Goal: Transaction & Acquisition: Purchase product/service

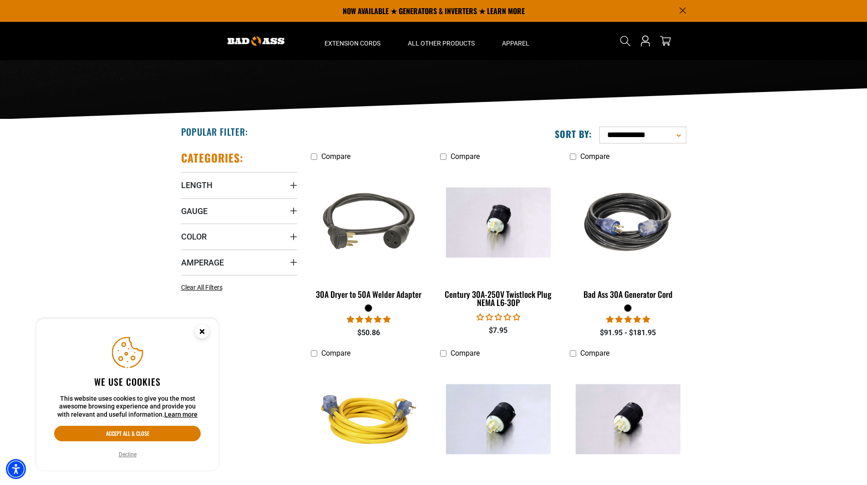
scroll to position [31, 0]
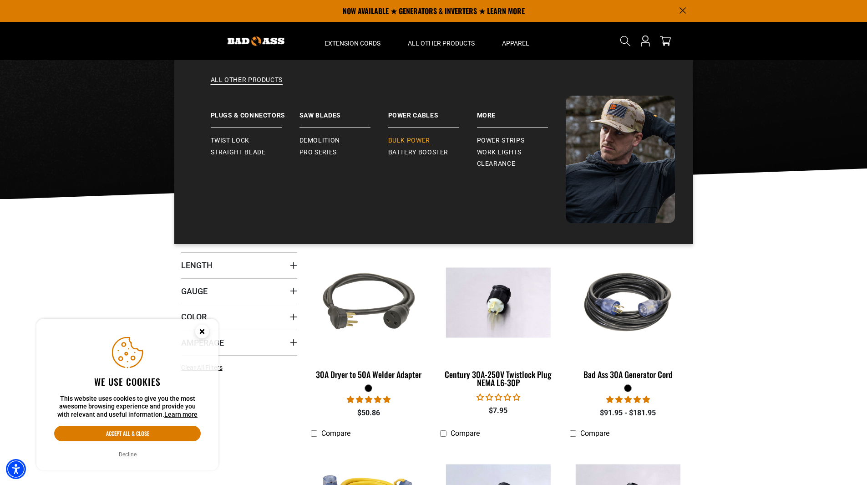
click at [427, 139] on span "Bulk Power" at bounding box center [409, 141] width 42 height 8
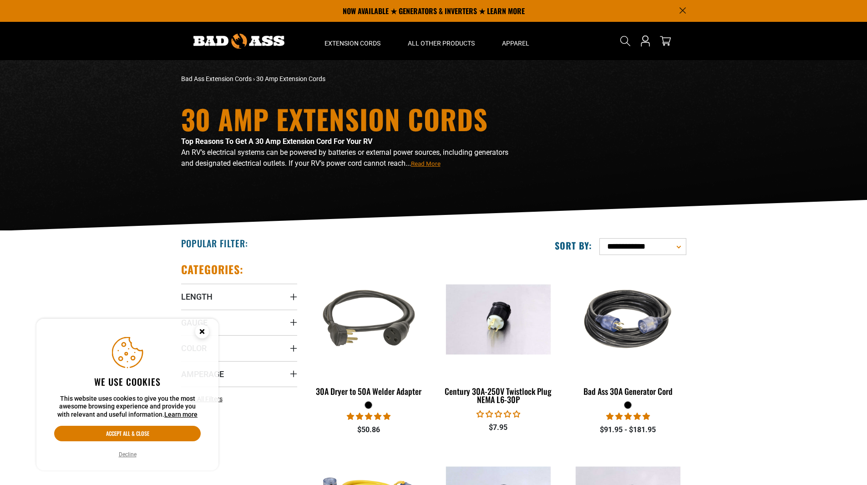
scroll to position [31, 0]
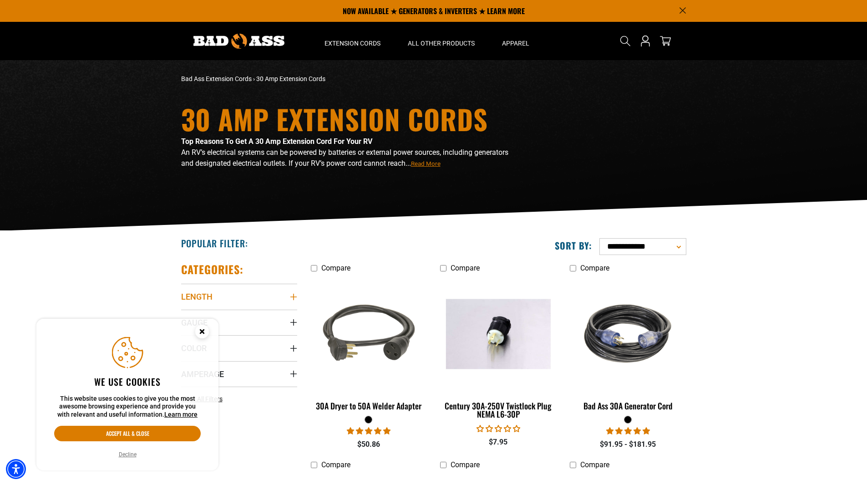
click at [295, 295] on icon "Length" at bounding box center [293, 296] width 7 height 7
click at [201, 330] on g "Close this option" at bounding box center [202, 332] width 14 height 14
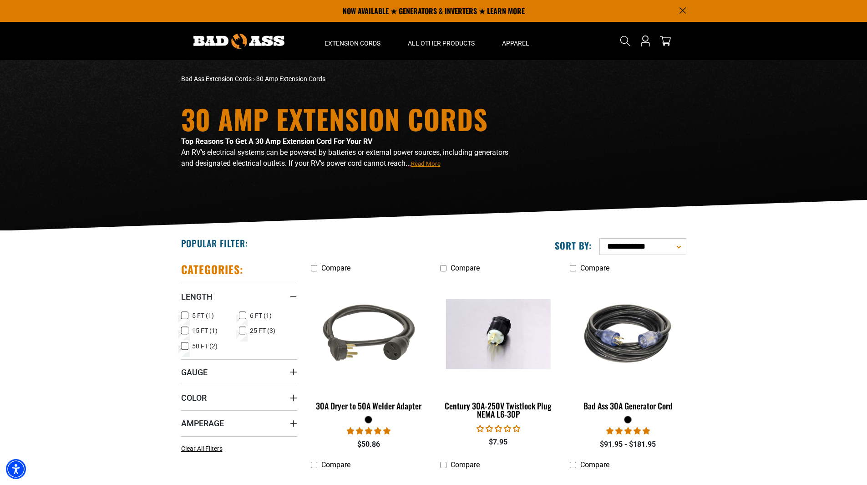
click at [184, 332] on icon at bounding box center [184, 331] width 7 height 12
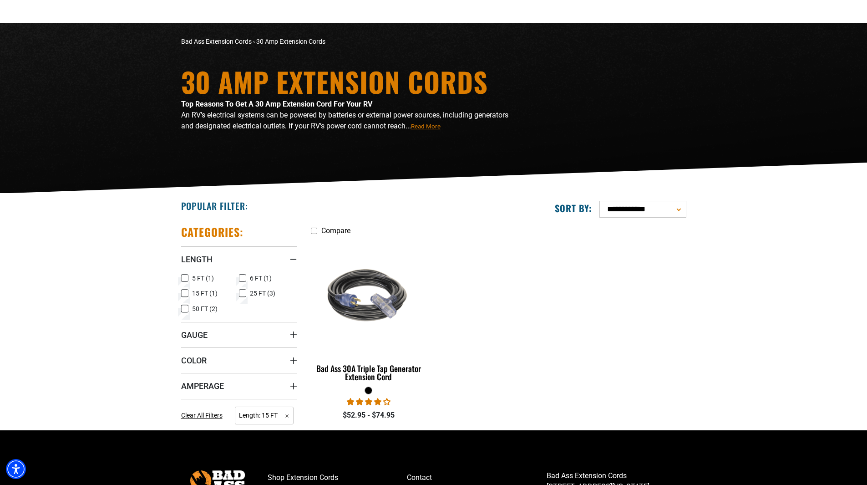
scroll to position [91, 0]
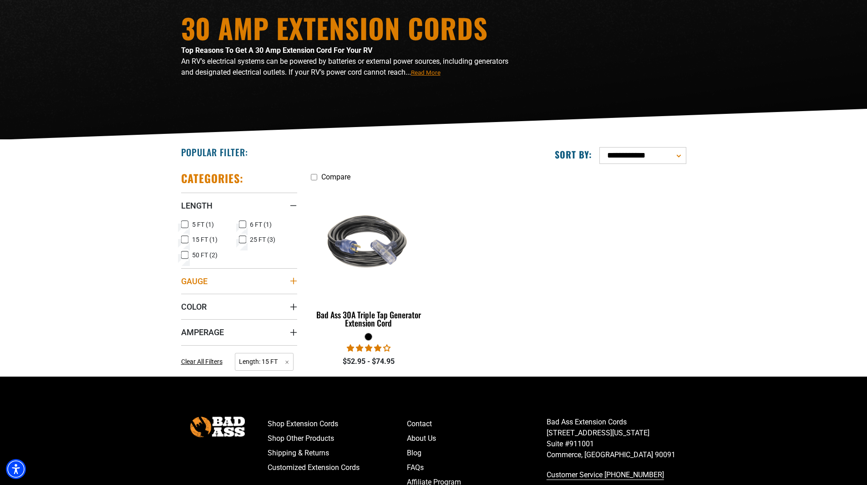
click at [234, 284] on summary "Gauge" at bounding box center [239, 280] width 116 height 25
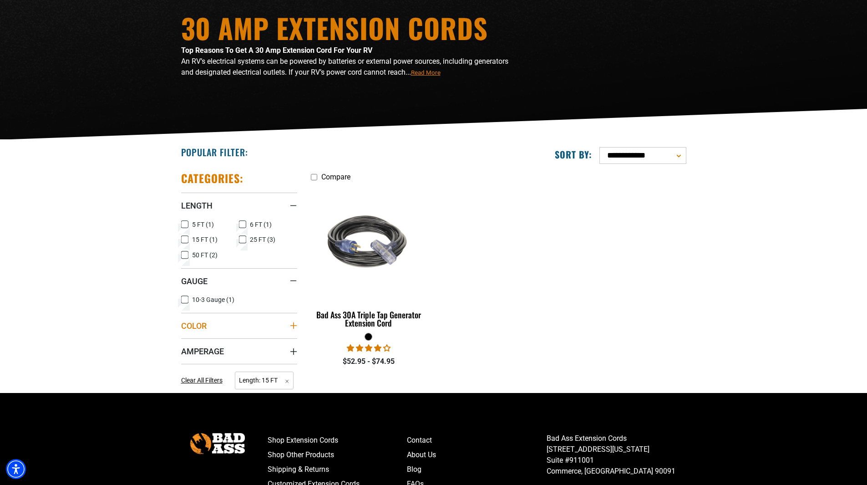
click at [236, 322] on summary "Color" at bounding box center [239, 325] width 116 height 25
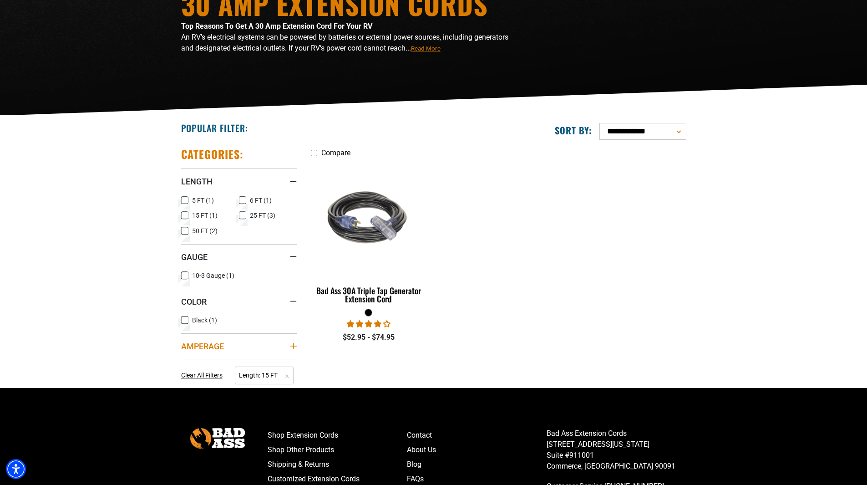
scroll to position [137, 0]
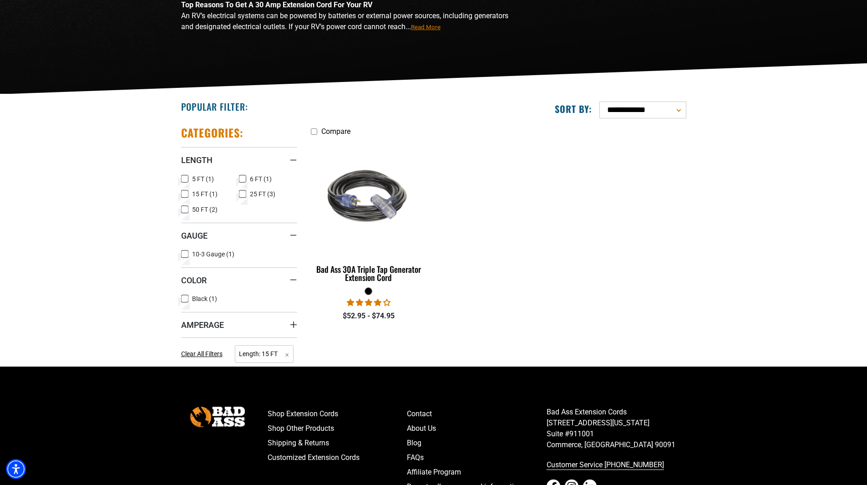
click at [260, 250] on ul "10-3 Gauge (1) 10-3 Gauge (1 product)" at bounding box center [239, 255] width 116 height 15
click at [290, 238] on div "Gauge" at bounding box center [293, 235] width 7 height 7
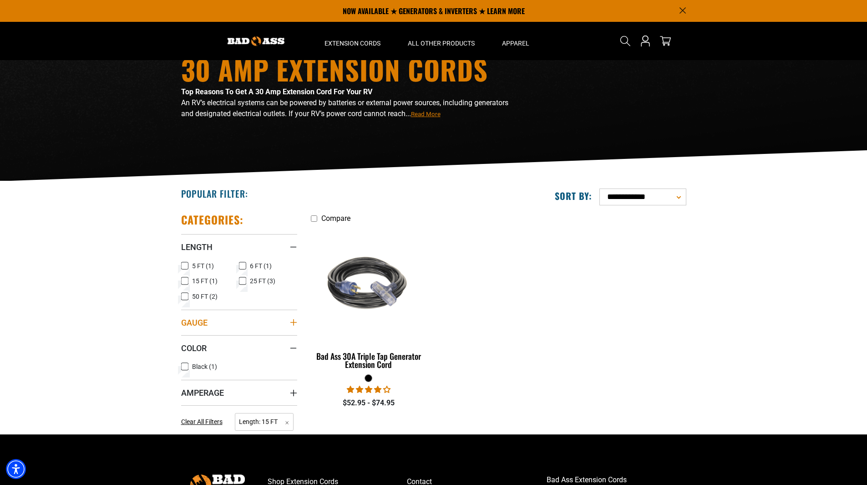
scroll to position [46, 0]
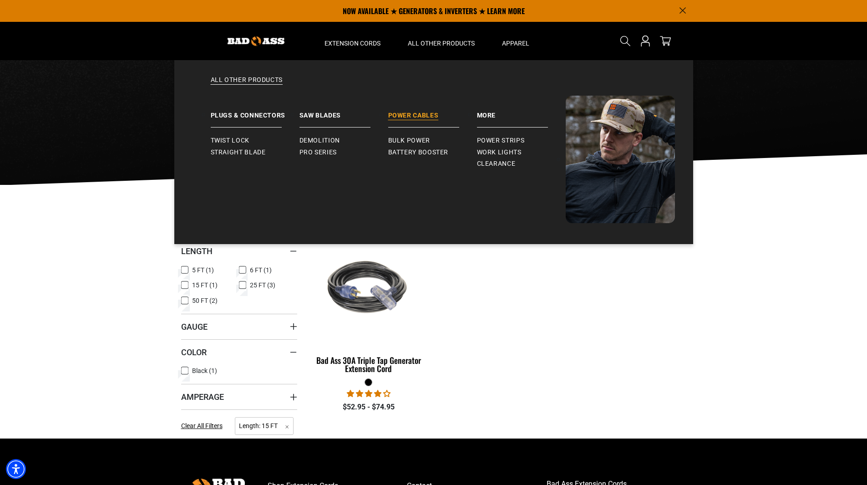
click at [412, 116] on link "Power Cables" at bounding box center [432, 112] width 89 height 32
